Goal: Find specific page/section: Find specific page/section

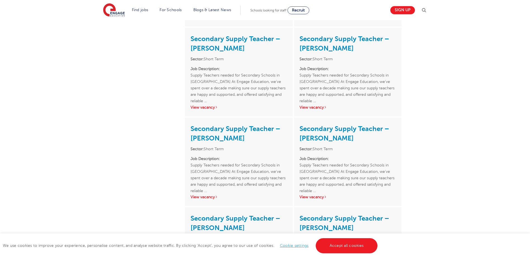
scroll to position [243, 0]
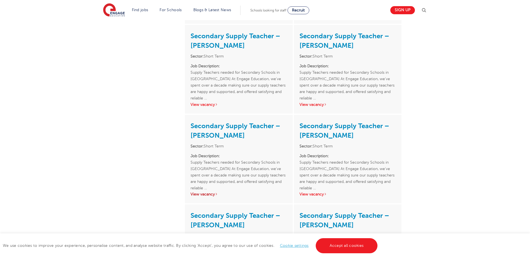
click at [215, 192] on link "View vacancy" at bounding box center [204, 194] width 27 height 4
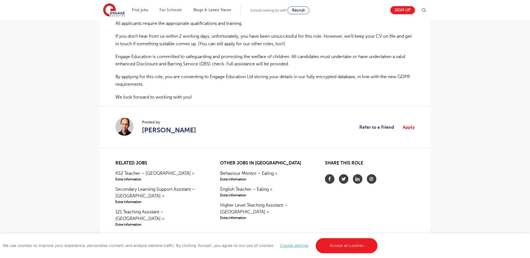
scroll to position [407, 0]
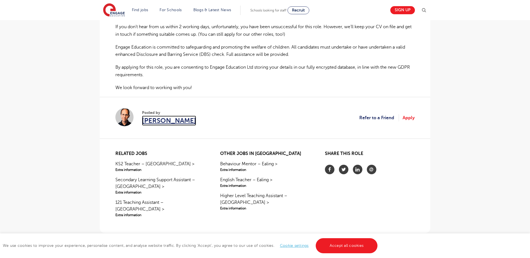
click at [169, 116] on span "[PERSON_NAME]" at bounding box center [169, 121] width 54 height 10
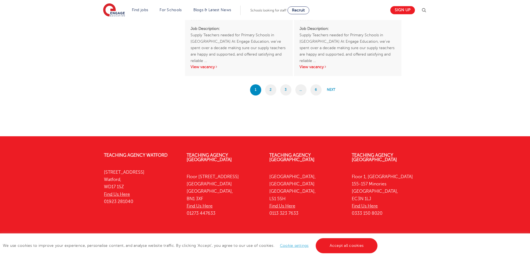
scroll to position [1034, 0]
